Goal: Task Accomplishment & Management: Manage account settings

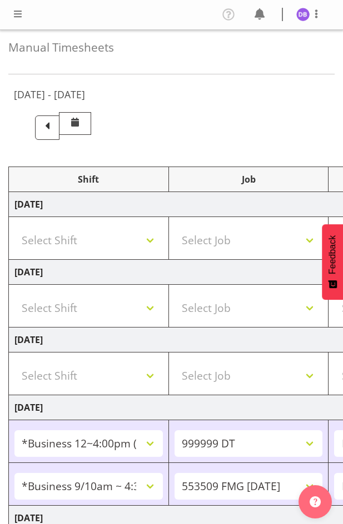
select select "81741"
select select "760"
select select "47"
select select "26078"
select select "10585"
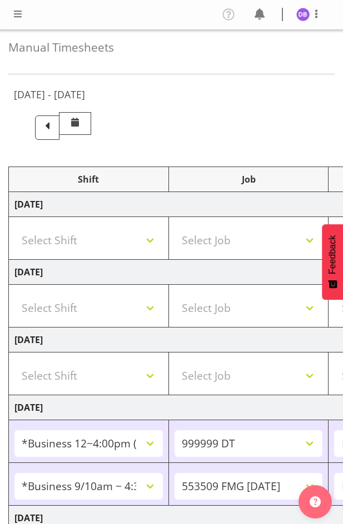
select select "47"
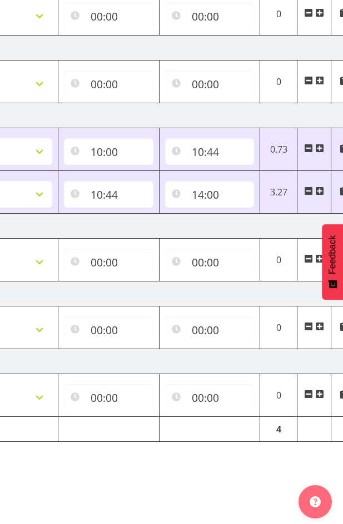
scroll to position [0, 443]
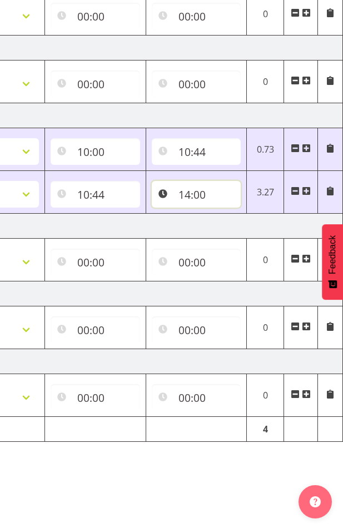
click at [201, 188] on input "14:00" at bounding box center [196, 194] width 89 height 27
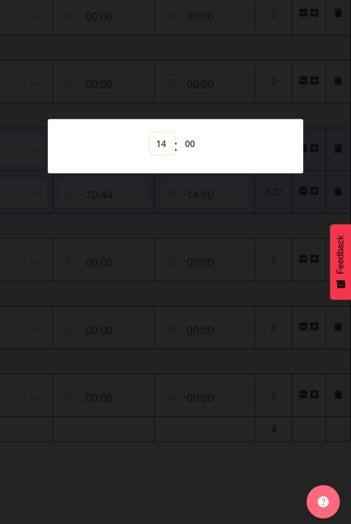
click at [159, 142] on select "00 01 02 03 04 05 06 07 08 09 10 11 12 13 14 15 16 17 18 19 20 21 22 23" at bounding box center [162, 144] width 25 height 22
select select "13"
click at [150, 133] on select "00 01 02 03 04 05 06 07 08 09 10 11 12 13 14 15 16 17 18 19 20 21 22 23" at bounding box center [162, 144] width 25 height 22
type input "13:00"
click at [234, 68] on div at bounding box center [175, 262] width 351 height 524
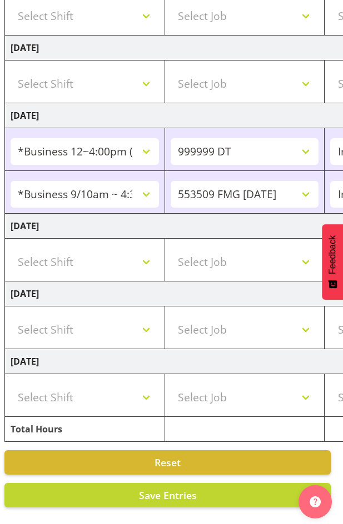
scroll to position [0, 0]
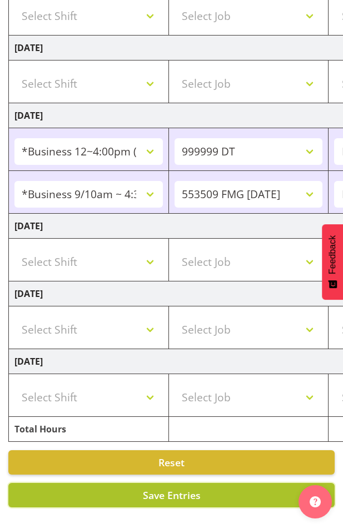
click at [180, 489] on span "Save Entries" at bounding box center [172, 495] width 58 height 13
click at [114, 483] on button "Save Entries" at bounding box center [171, 495] width 326 height 24
click at [175, 489] on span "Save Entries" at bounding box center [172, 495] width 58 height 13
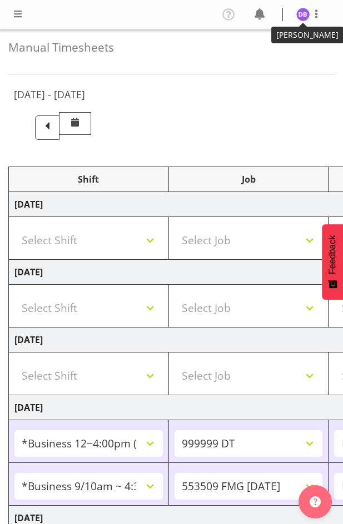
click at [300, 13] on img at bounding box center [302, 14] width 13 height 13
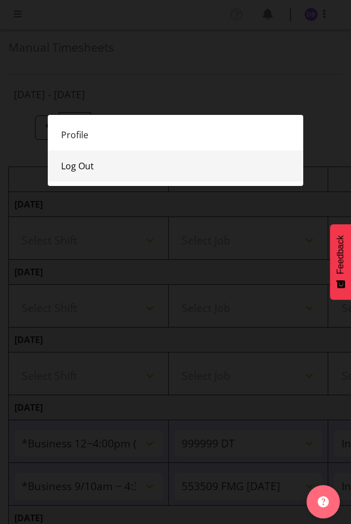
click at [81, 162] on link "Log Out" at bounding box center [175, 165] width 255 height 31
